Goal: Transaction & Acquisition: Purchase product/service

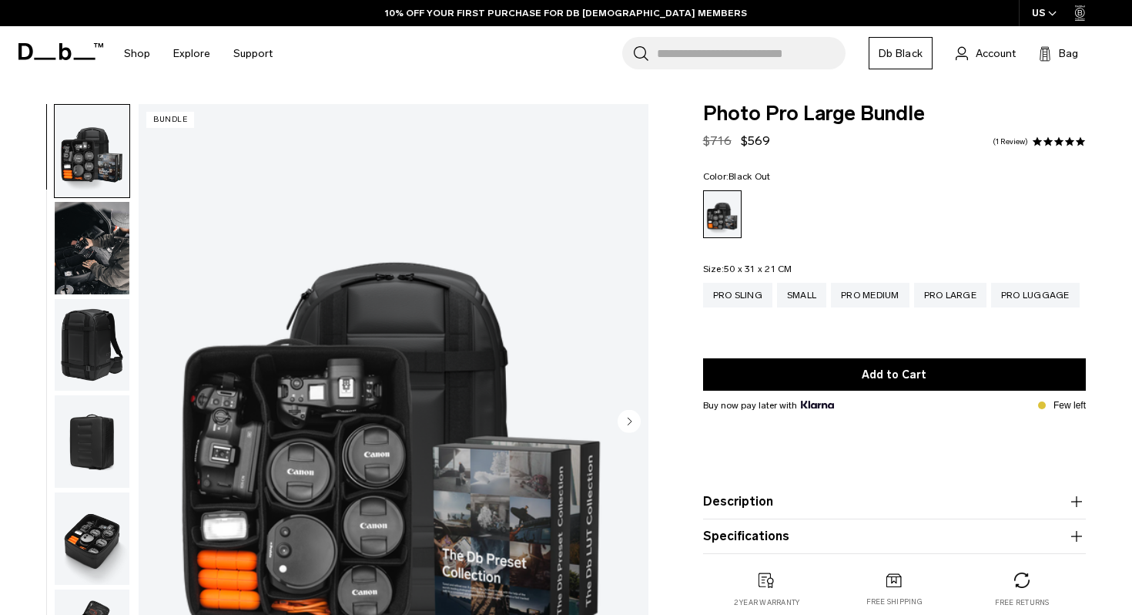
click at [44, 48] on icon at bounding box center [60, 51] width 85 height 17
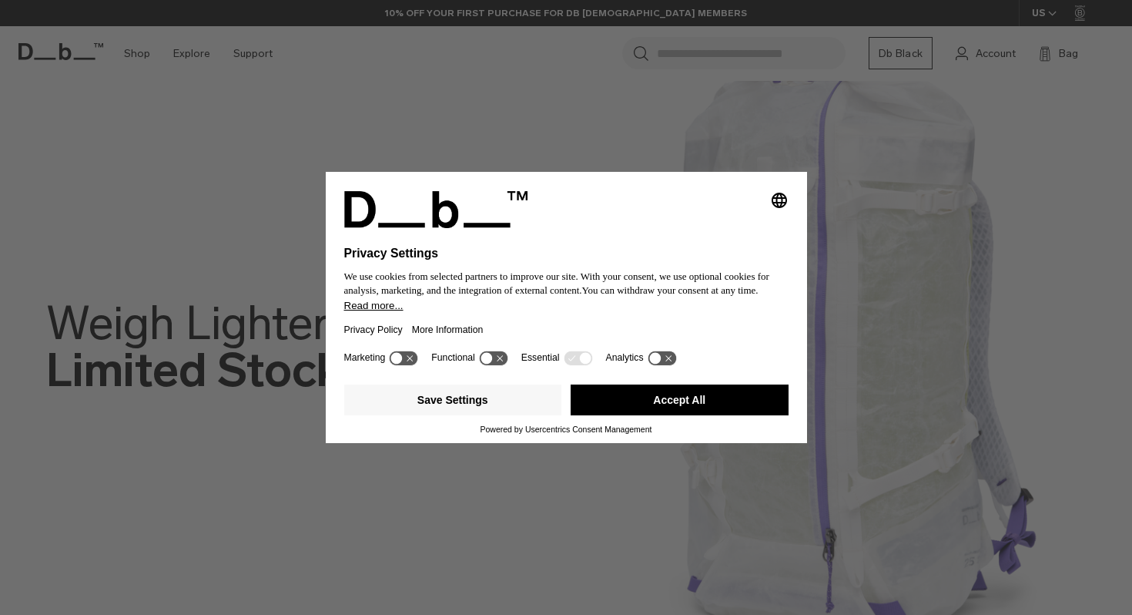
click at [683, 408] on button "Accept All" at bounding box center [680, 399] width 218 height 31
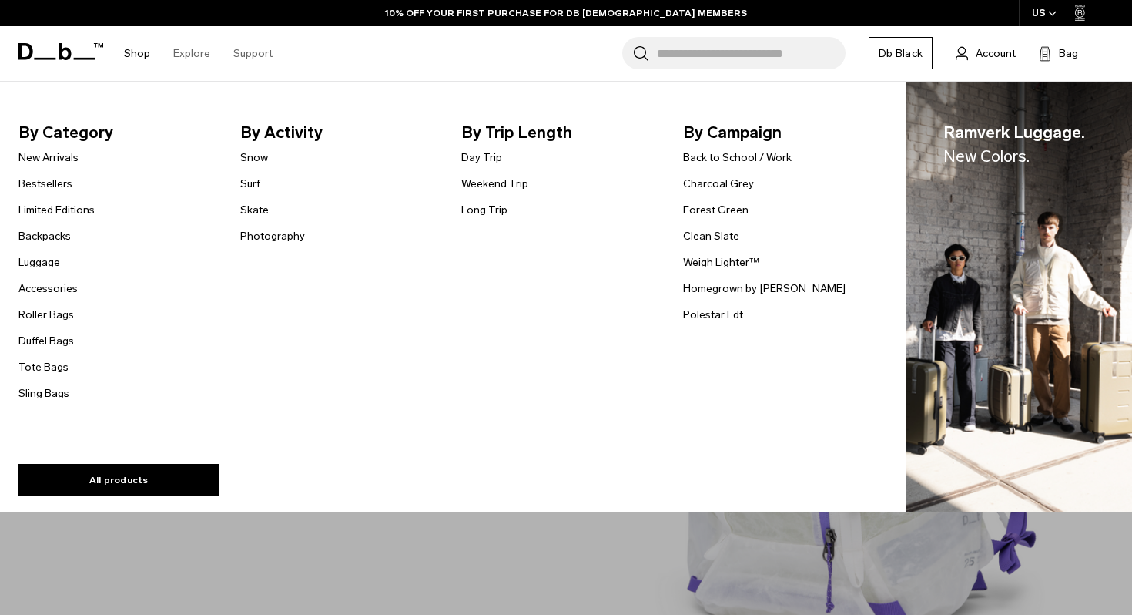
click at [53, 238] on link "Backpacks" at bounding box center [44, 236] width 52 height 16
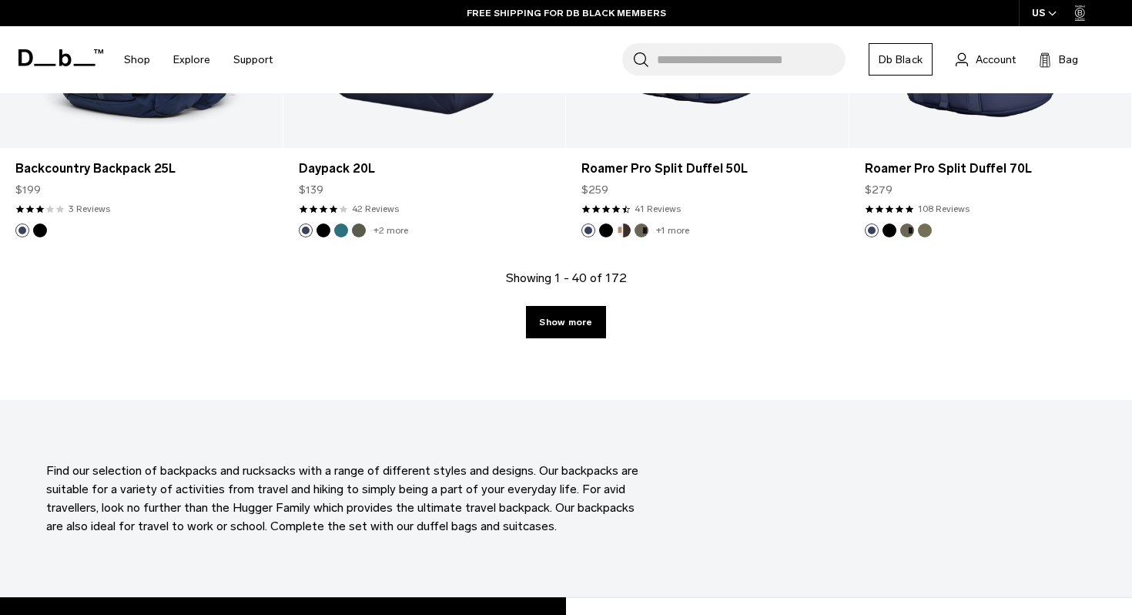
scroll to position [4566, 0]
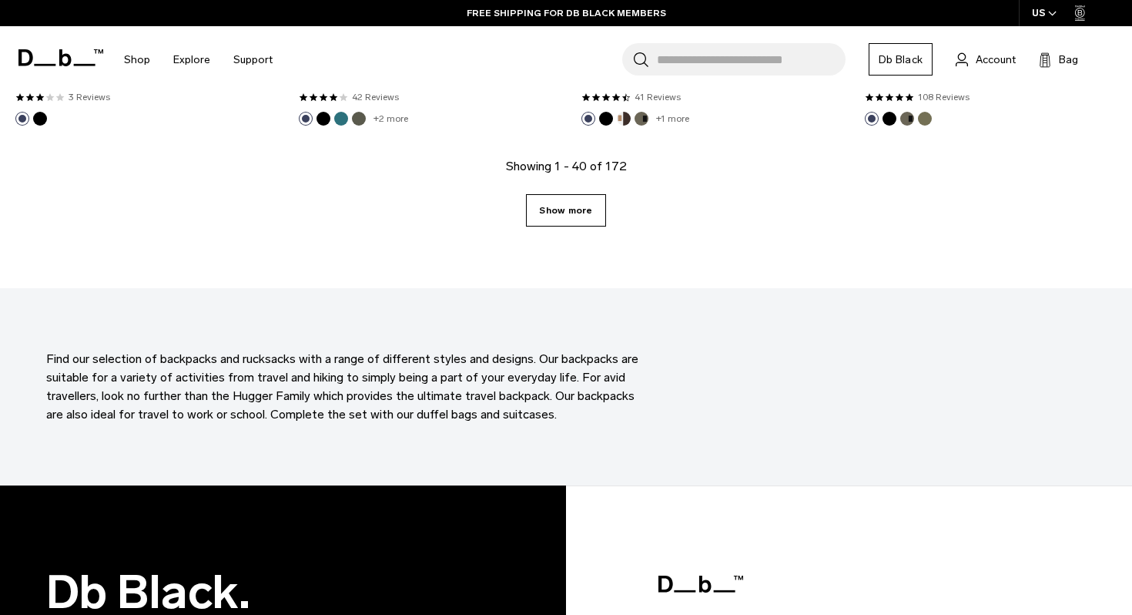
click at [585, 212] on link "Show more" at bounding box center [565, 210] width 79 height 32
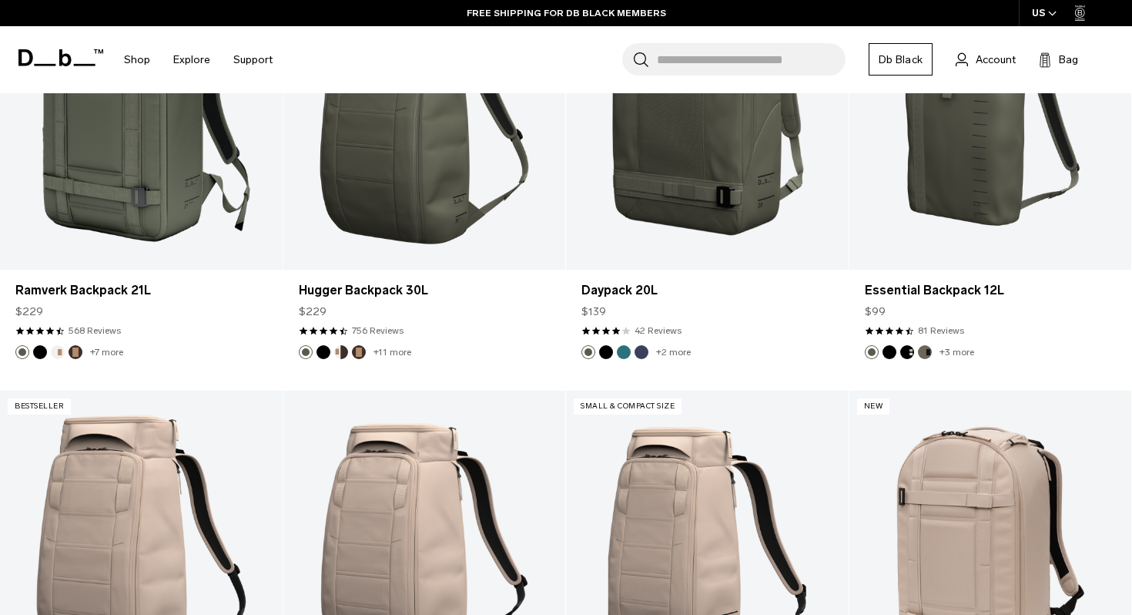
scroll to position [4654, 0]
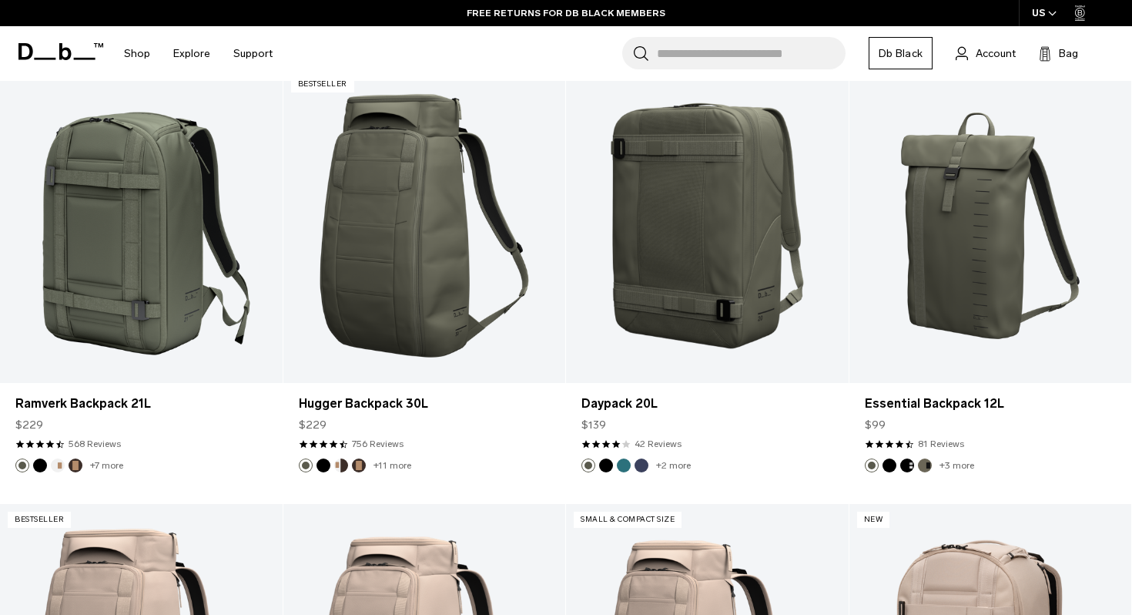
scroll to position [4566, 0]
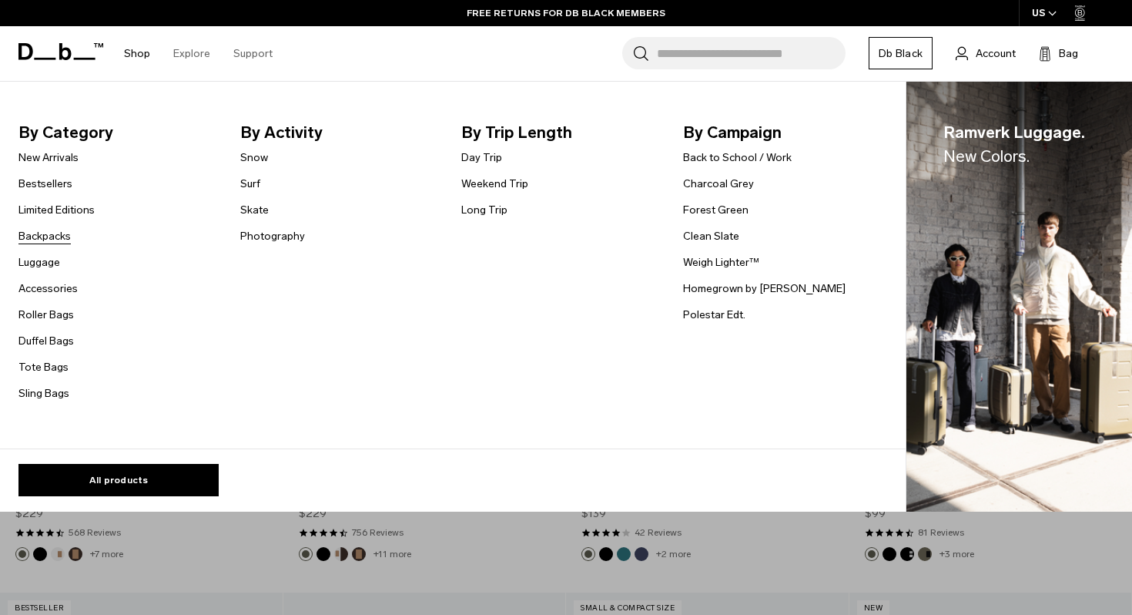
click at [57, 235] on link "Backpacks" at bounding box center [44, 236] width 52 height 16
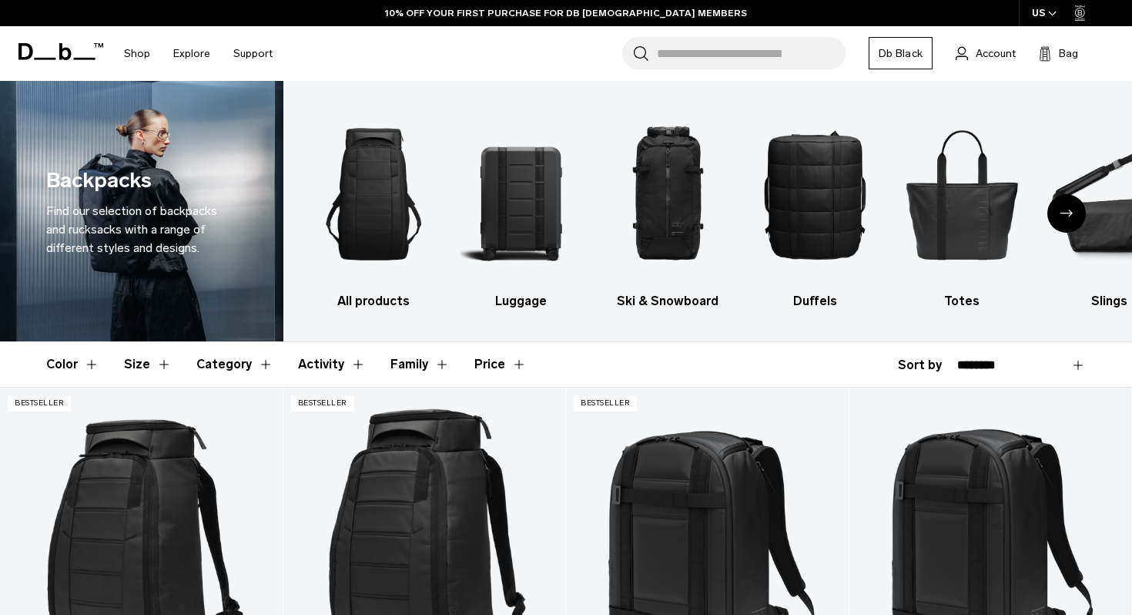
click at [146, 370] on button "Size" at bounding box center [148, 364] width 48 height 45
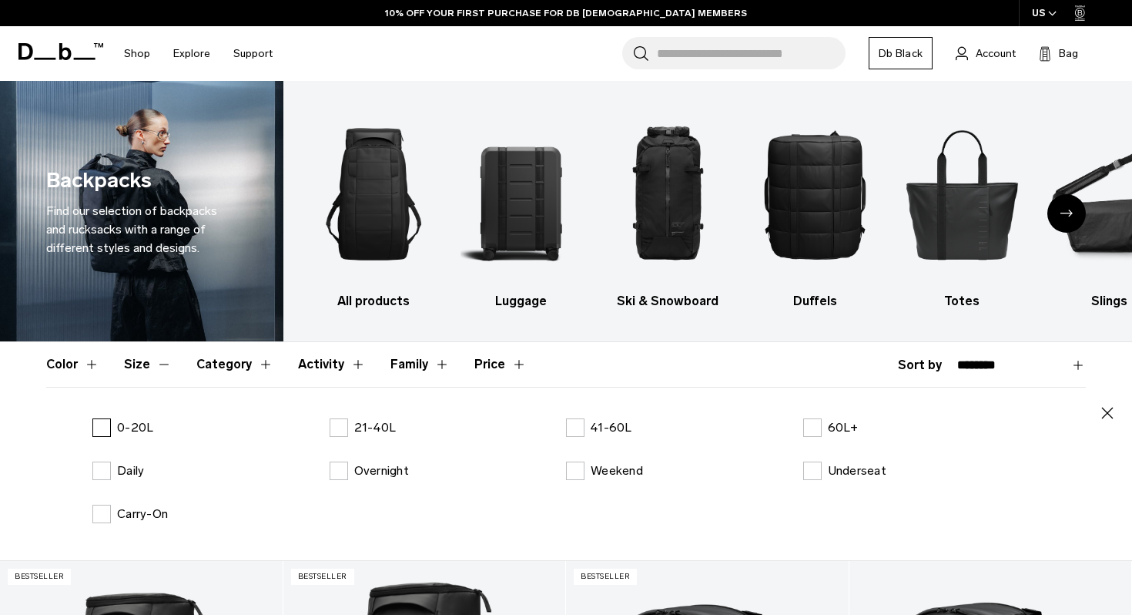
click at [101, 429] on label "0-20L" at bounding box center [122, 427] width 61 height 18
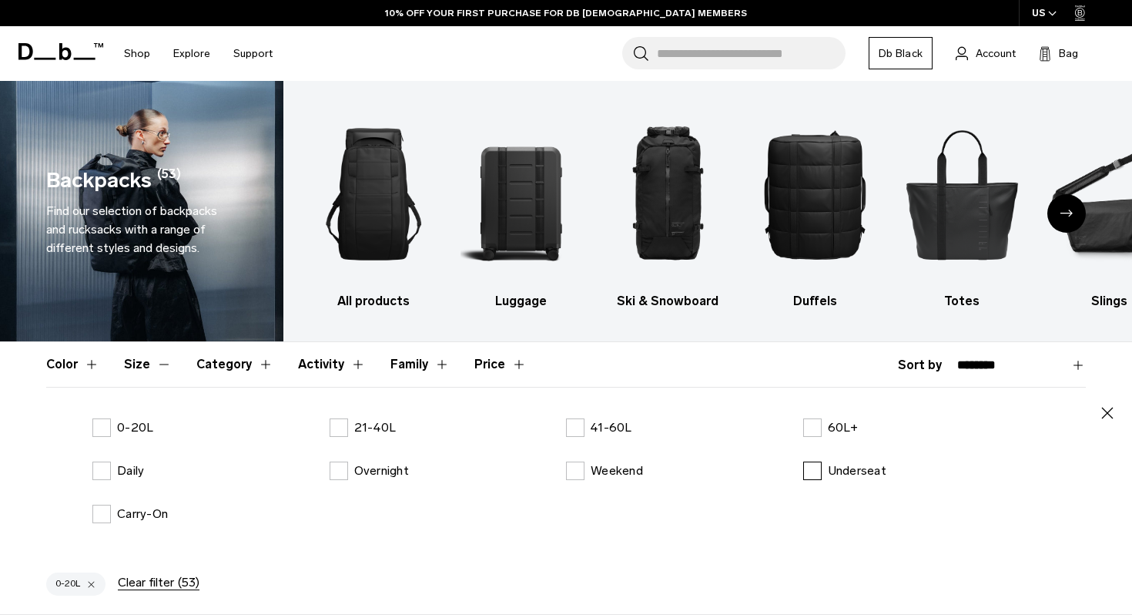
click at [825, 461] on label "Underseat" at bounding box center [844, 470] width 83 height 18
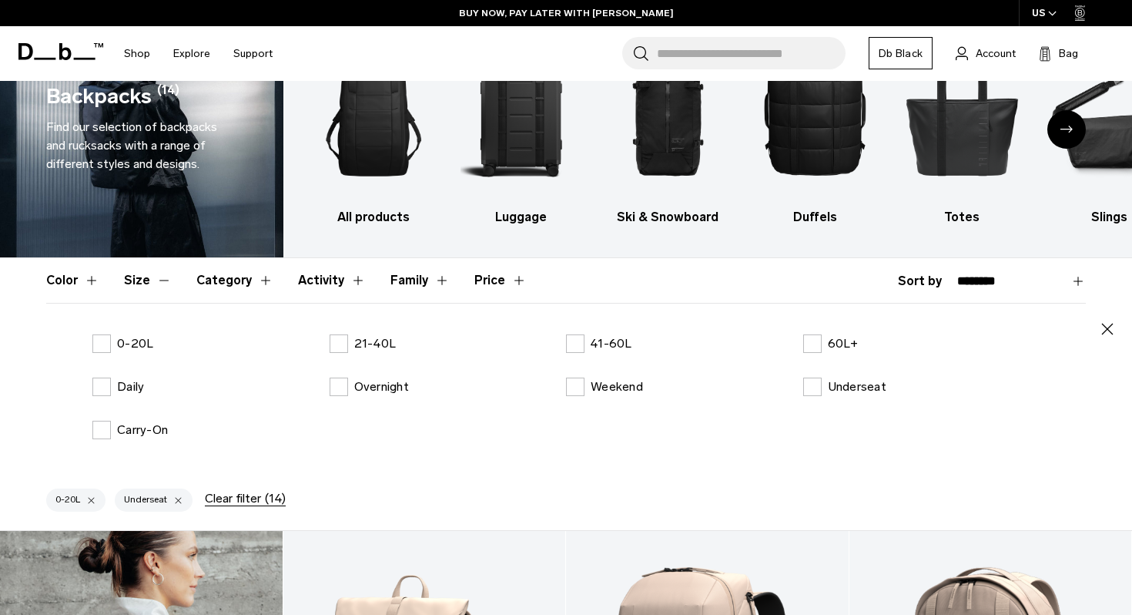
scroll to position [83, 0]
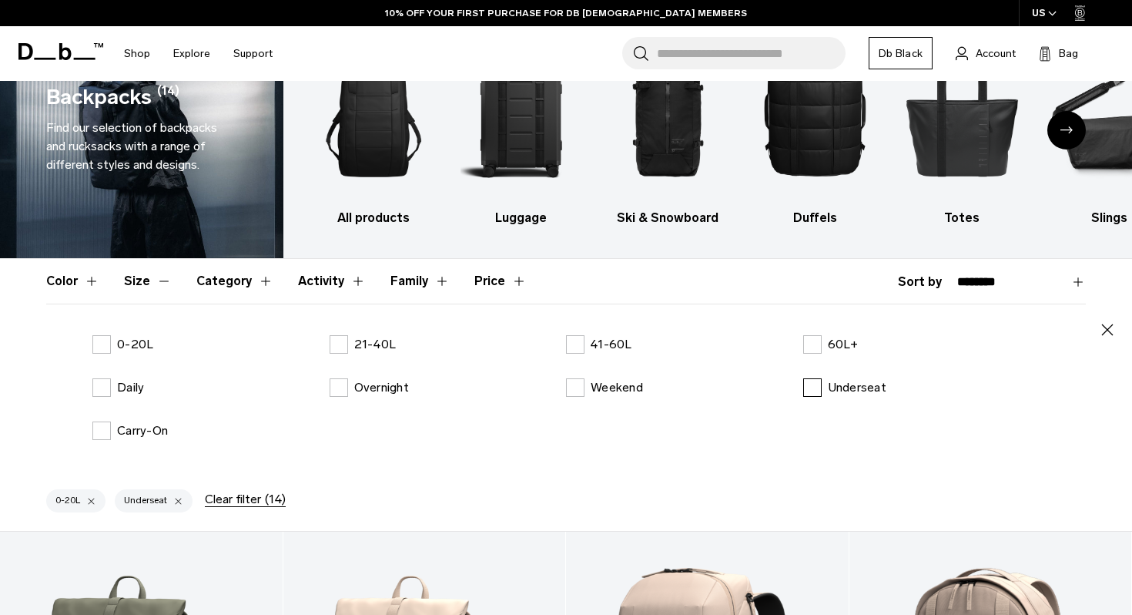
click at [805, 390] on label "Underseat" at bounding box center [844, 387] width 83 height 18
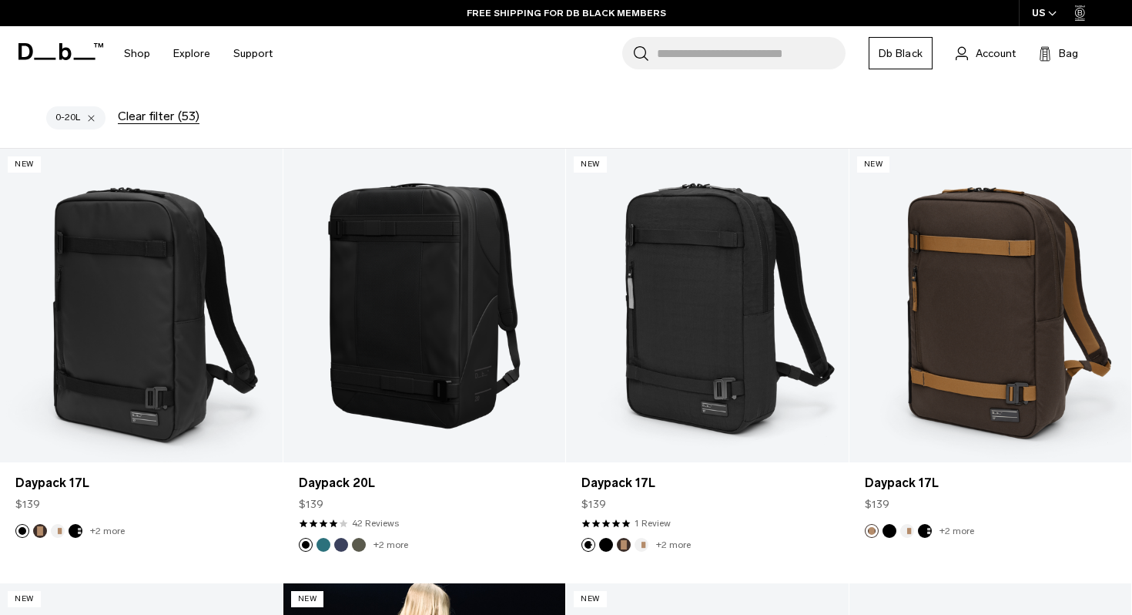
scroll to position [446, 0]
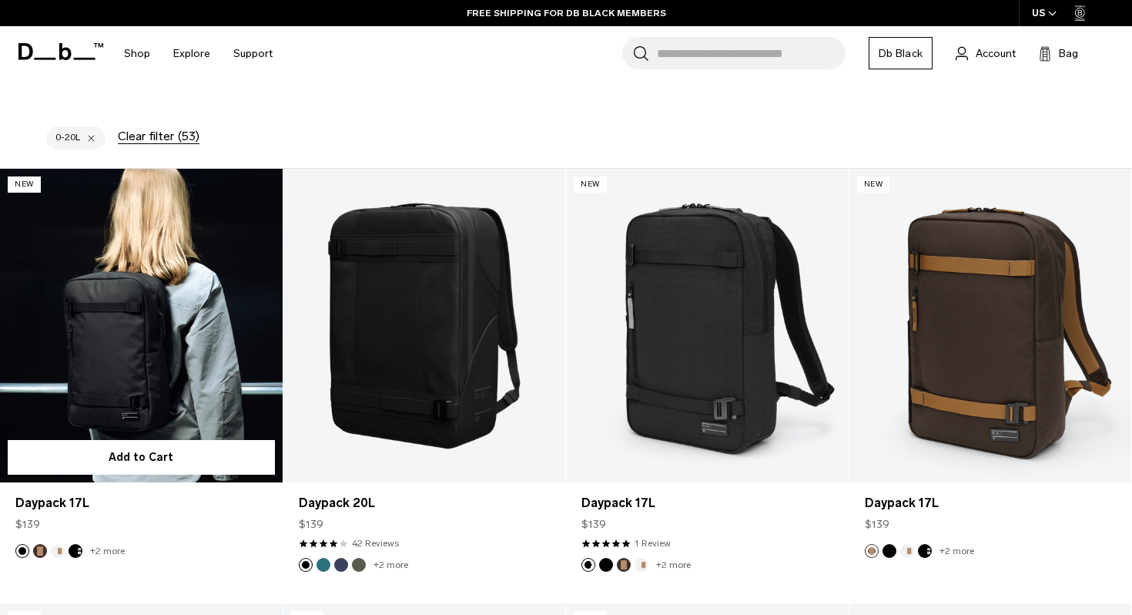
click at [200, 323] on link "Daypack 17L" at bounding box center [141, 326] width 283 height 314
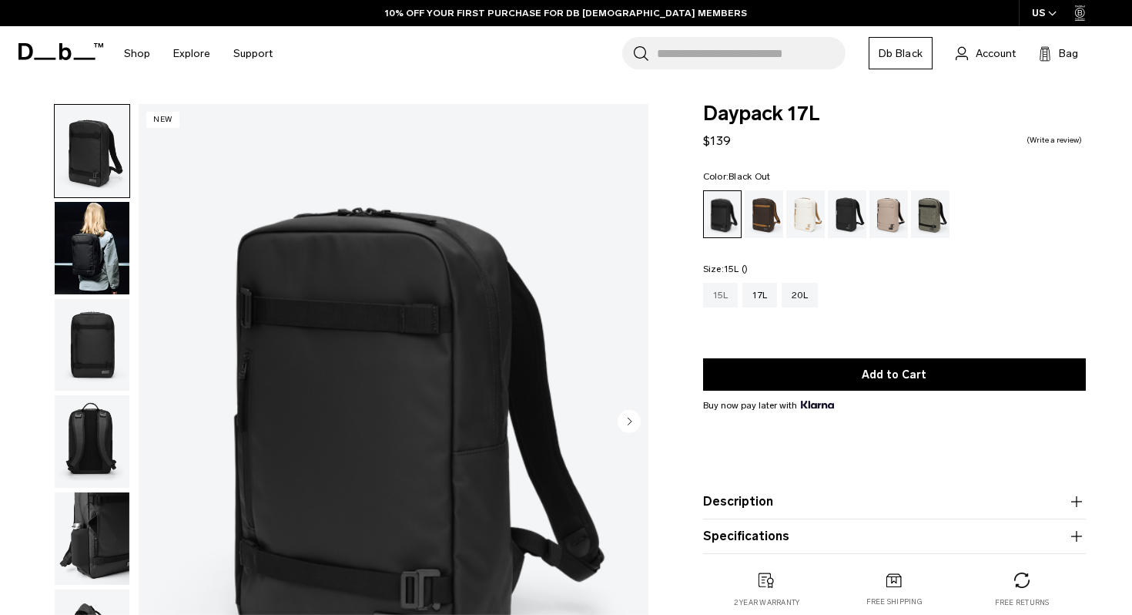
click at [723, 291] on div "15L" at bounding box center [720, 295] width 35 height 25
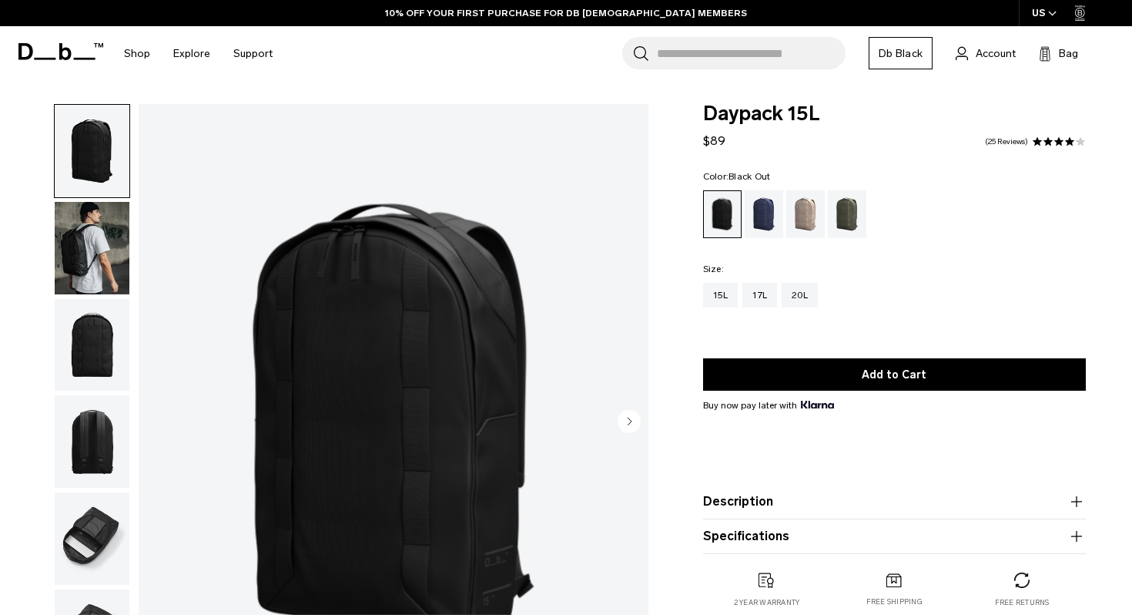
click at [112, 241] on img "button" at bounding box center [92, 248] width 75 height 92
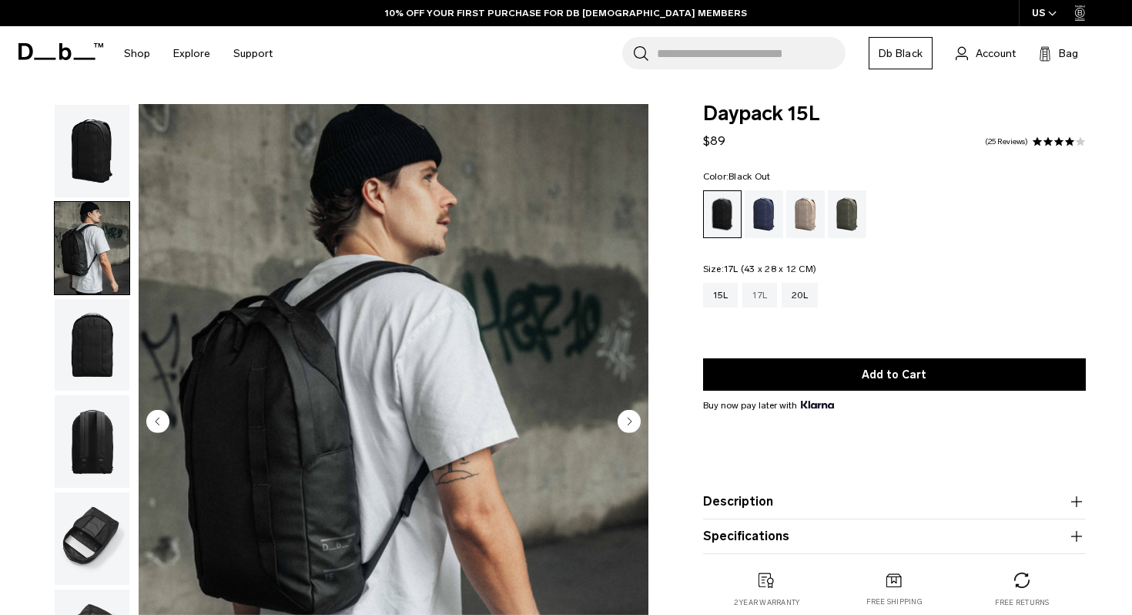
click at [760, 290] on div "17L" at bounding box center [760, 295] width 35 height 25
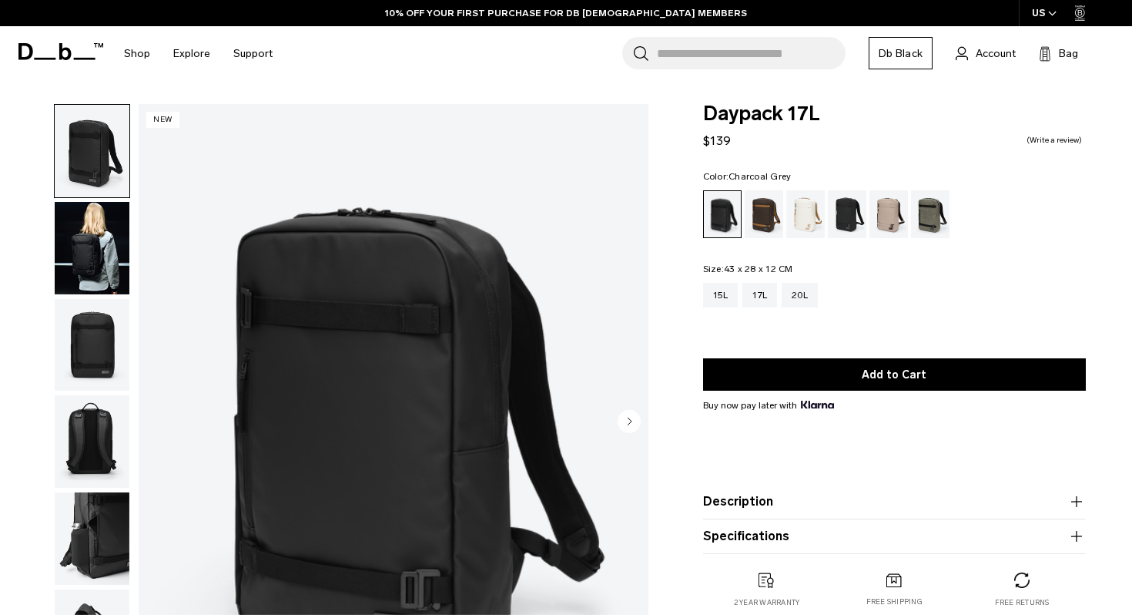
click at [848, 220] on div "Charcoal Grey" at bounding box center [847, 214] width 39 height 48
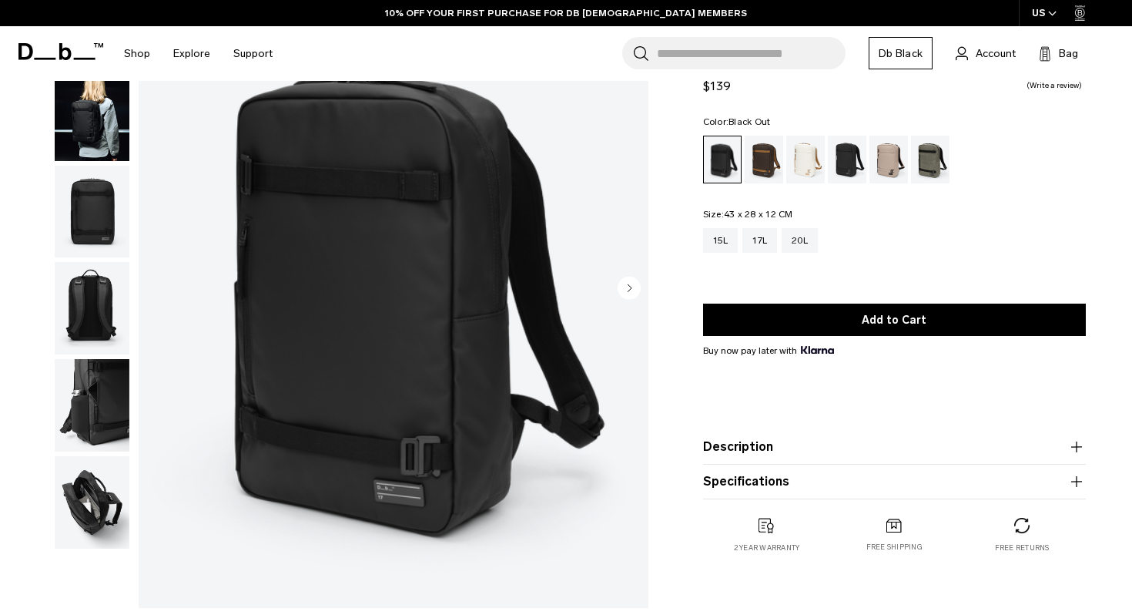
click at [86, 496] on img "button" at bounding box center [92, 502] width 75 height 92
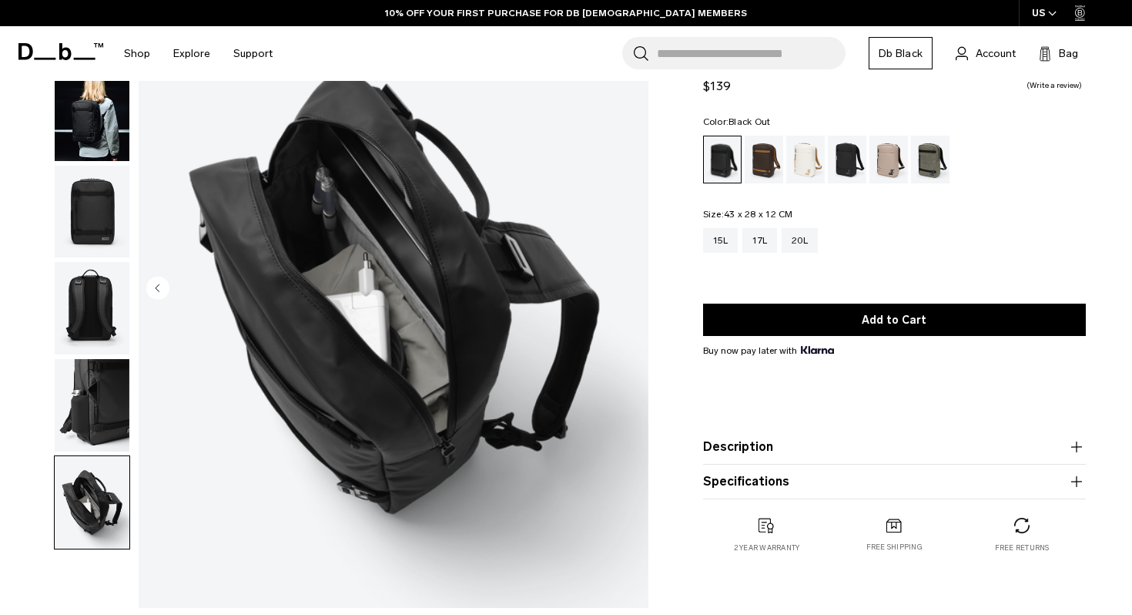
click at [112, 411] on img "button" at bounding box center [92, 405] width 75 height 92
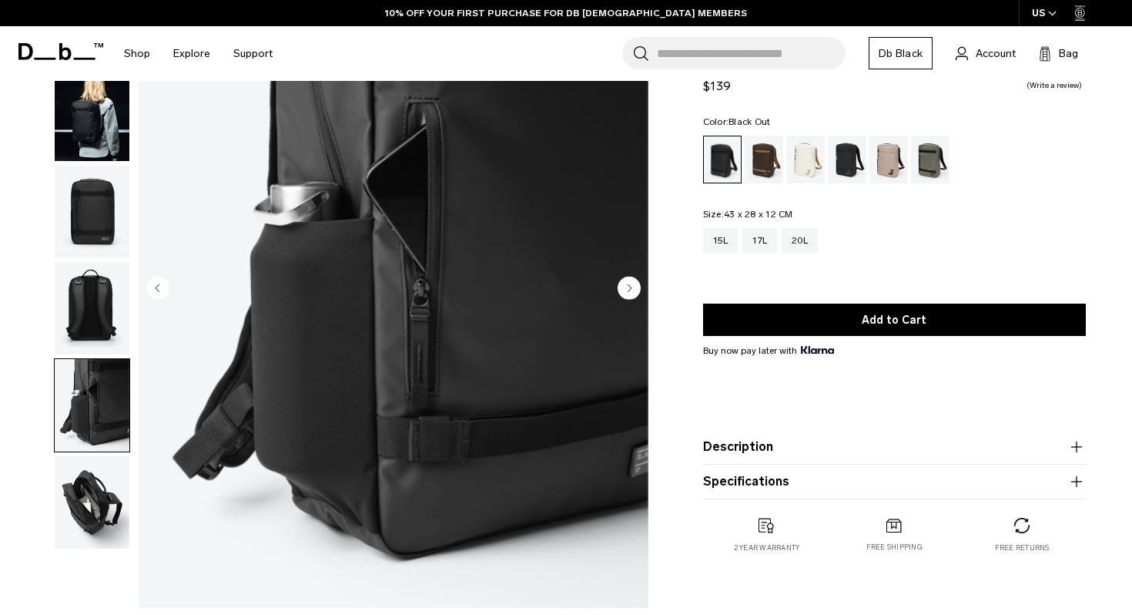
click at [101, 325] on img "button" at bounding box center [92, 308] width 75 height 92
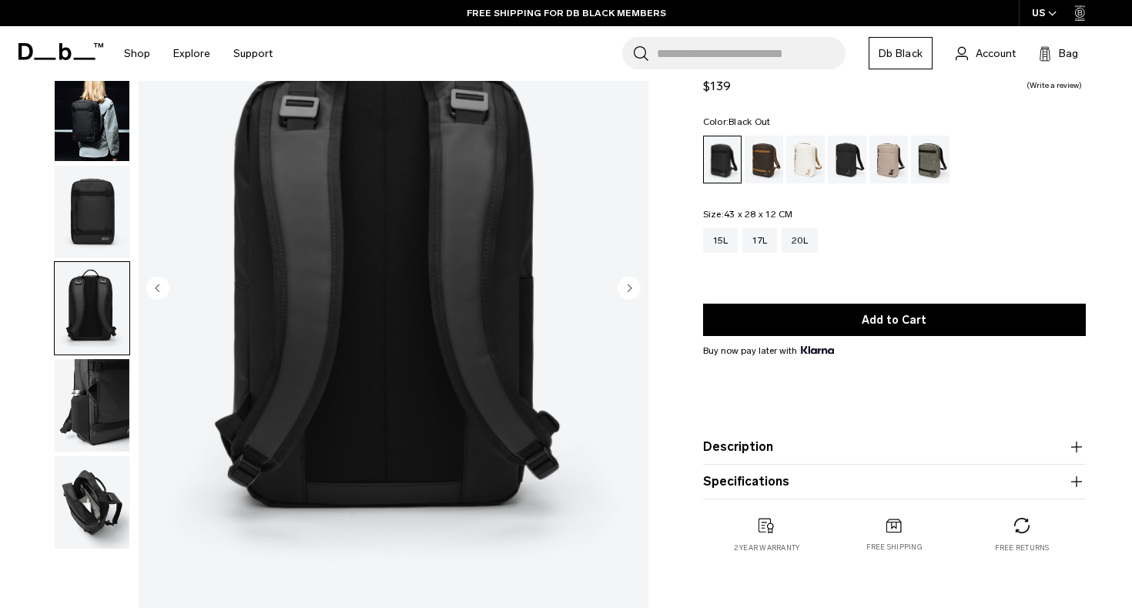
click at [96, 236] on img "button" at bounding box center [92, 212] width 75 height 92
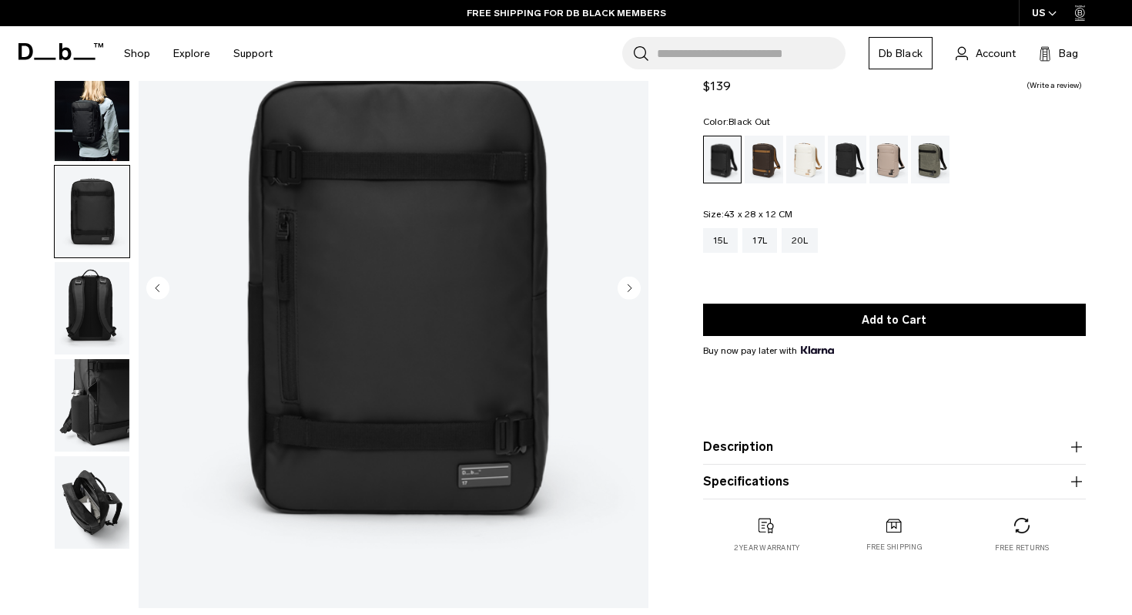
click at [96, 112] on img "button" at bounding box center [92, 115] width 75 height 92
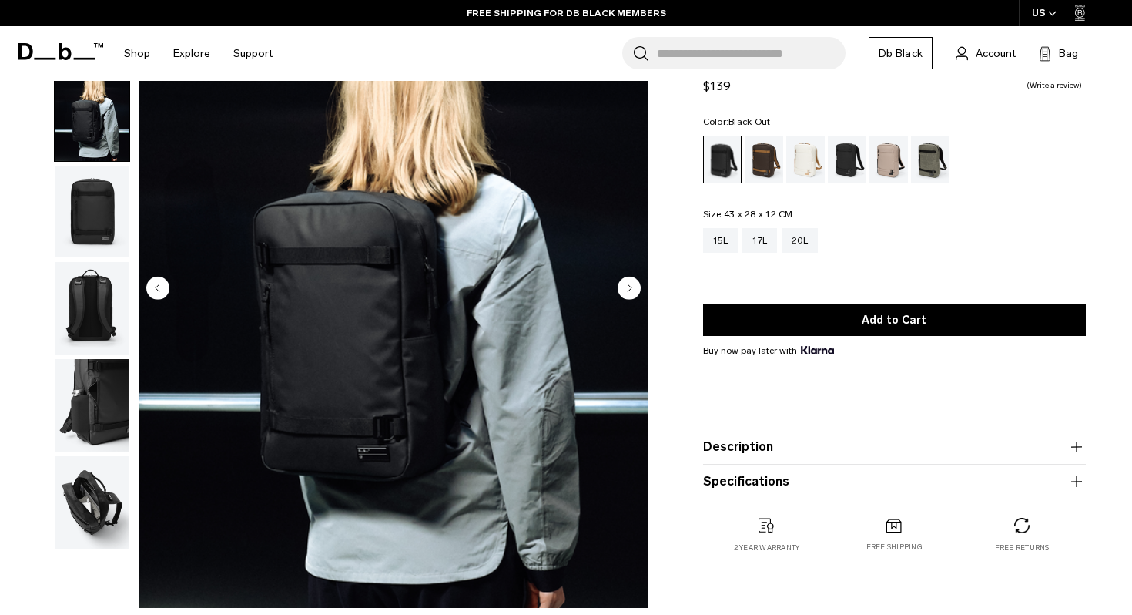
click at [76, 290] on img "button" at bounding box center [92, 308] width 75 height 92
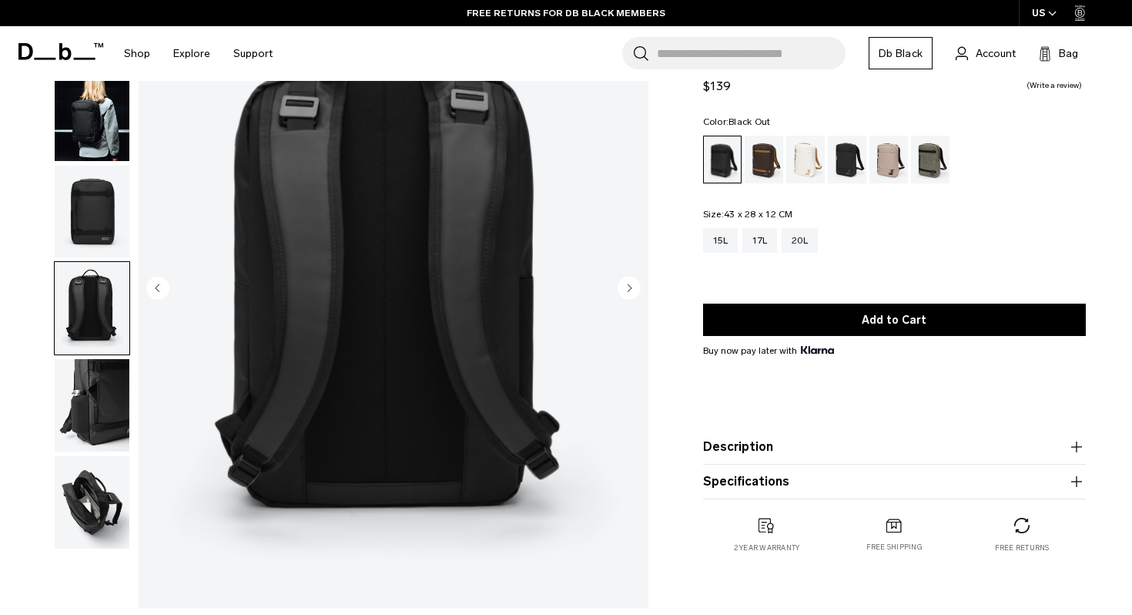
click at [97, 397] on img "button" at bounding box center [92, 405] width 75 height 92
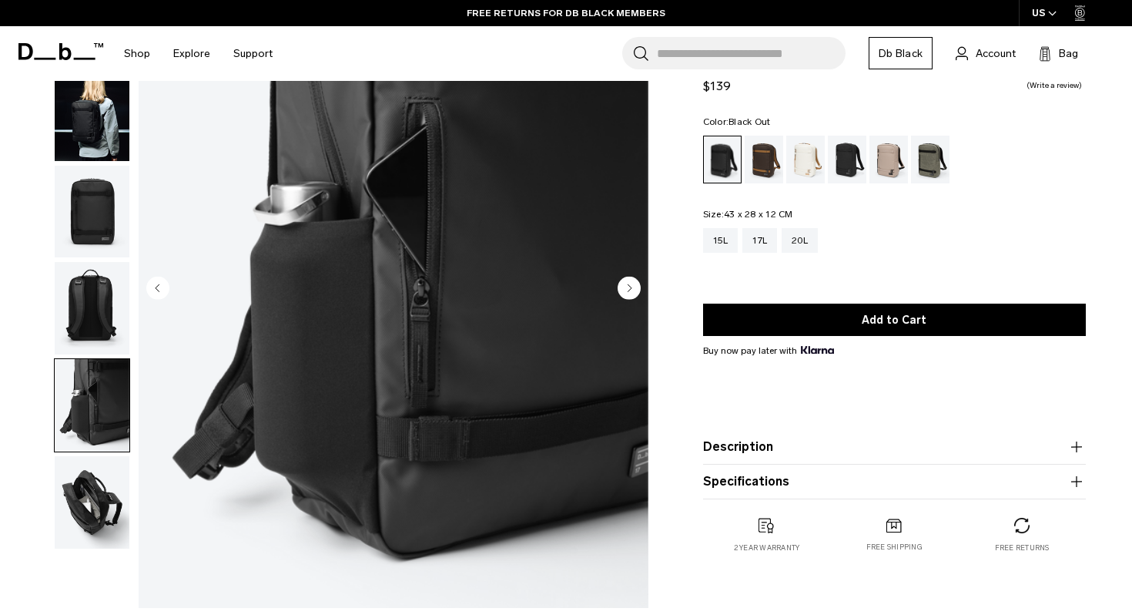
click at [99, 481] on img "button" at bounding box center [92, 502] width 75 height 92
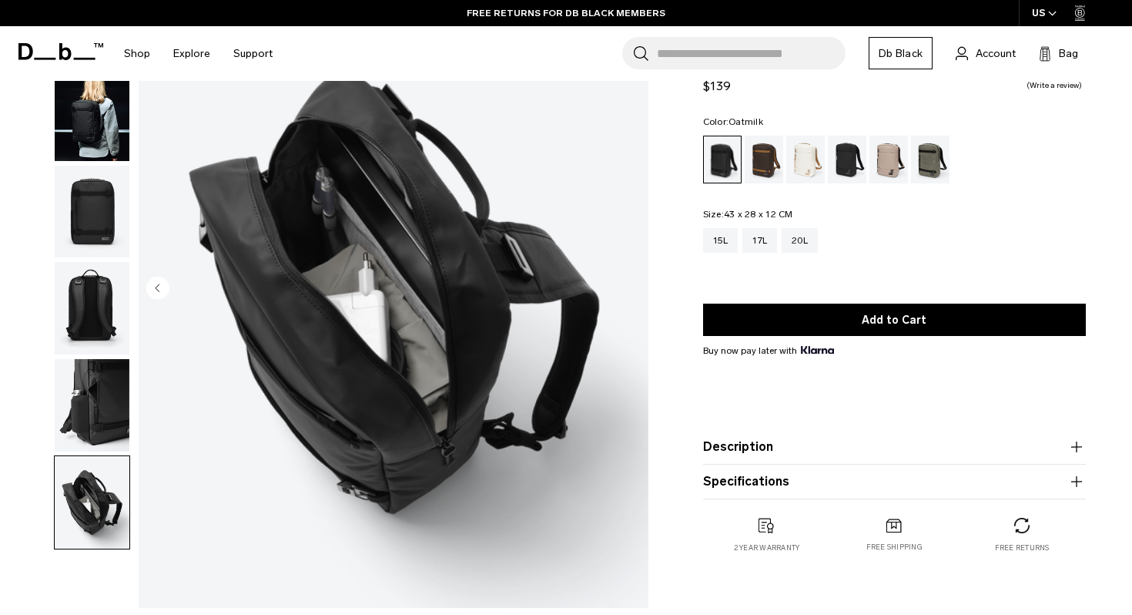
click at [806, 169] on div "Oatmilk" at bounding box center [806, 160] width 39 height 48
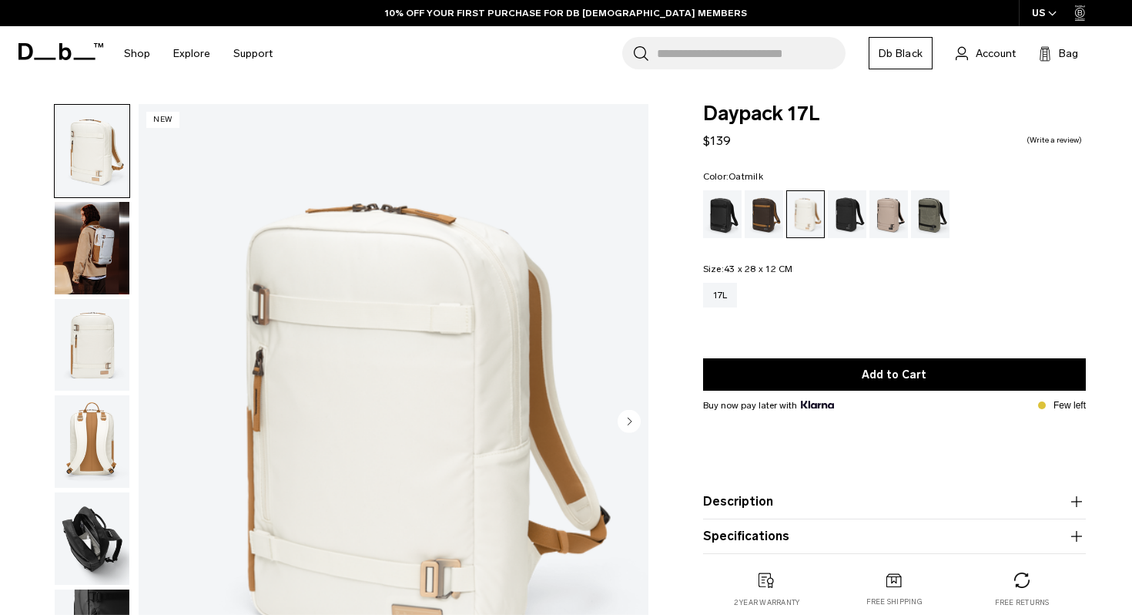
click at [107, 260] on img "button" at bounding box center [92, 248] width 75 height 92
